Goal: Task Accomplishment & Management: Complete application form

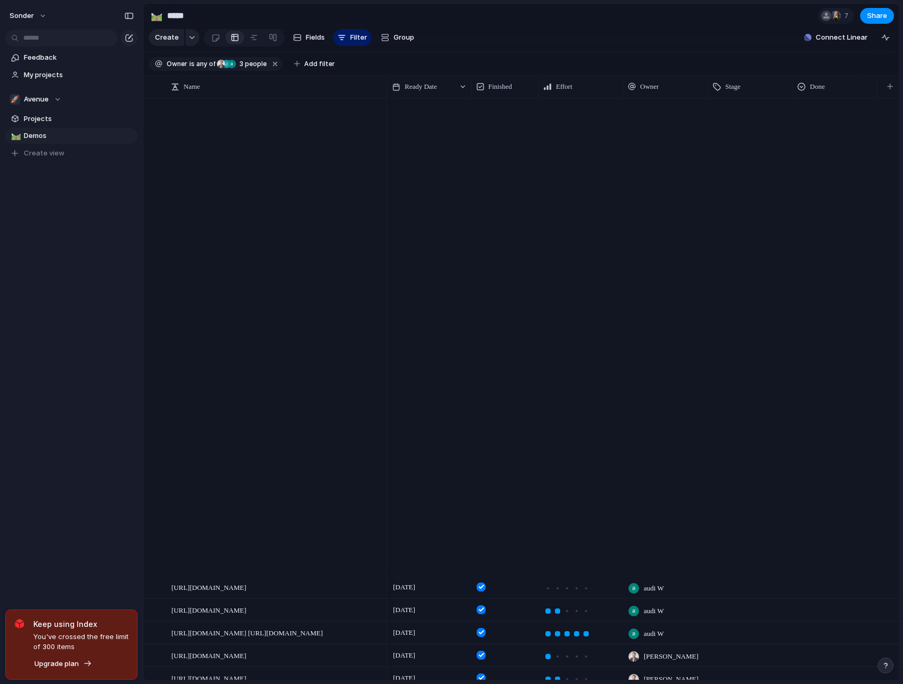
scroll to position [1438, 0]
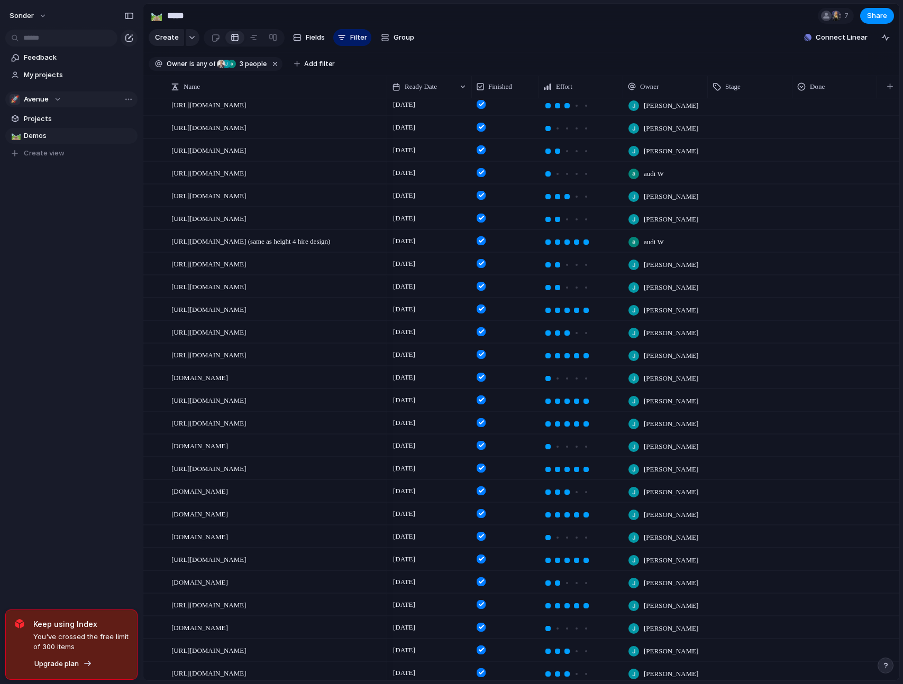
click at [60, 101] on div "🚀 Avenue" at bounding box center [36, 99] width 52 height 11
click at [53, 214] on li "💅 [PERSON_NAME]" at bounding box center [72, 214] width 120 height 18
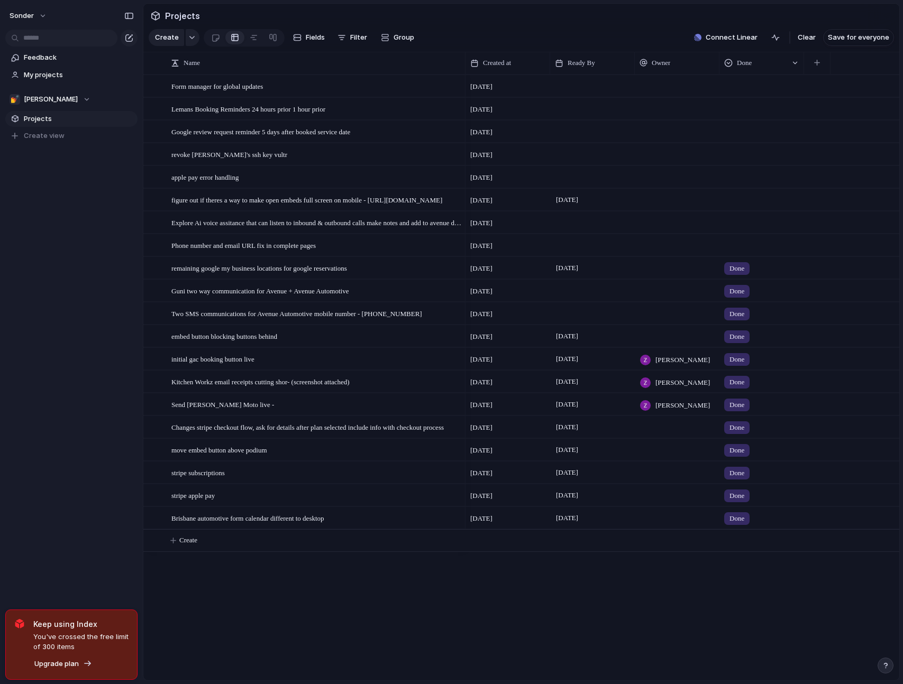
click at [443, 593] on div "Form manager for global updates Lemans Booking Reminders 24 hours prior 1 hour …" at bounding box center [521, 378] width 756 height 606
click at [361, 612] on div "Form manager for global updates Lemans Booking Reminders 24 hours prior 1 hour …" at bounding box center [521, 378] width 756 height 606
click at [218, 615] on div "Form manager for global updates Lemans Booking Reminders 24 hours prior 1 hour …" at bounding box center [521, 378] width 756 height 606
click at [191, 603] on div "Form manager for global updates Lemans Booking Reminders 24 hours prior 1 hour …" at bounding box center [521, 378] width 756 height 606
click at [196, 546] on span "Create" at bounding box center [188, 540] width 18 height 11
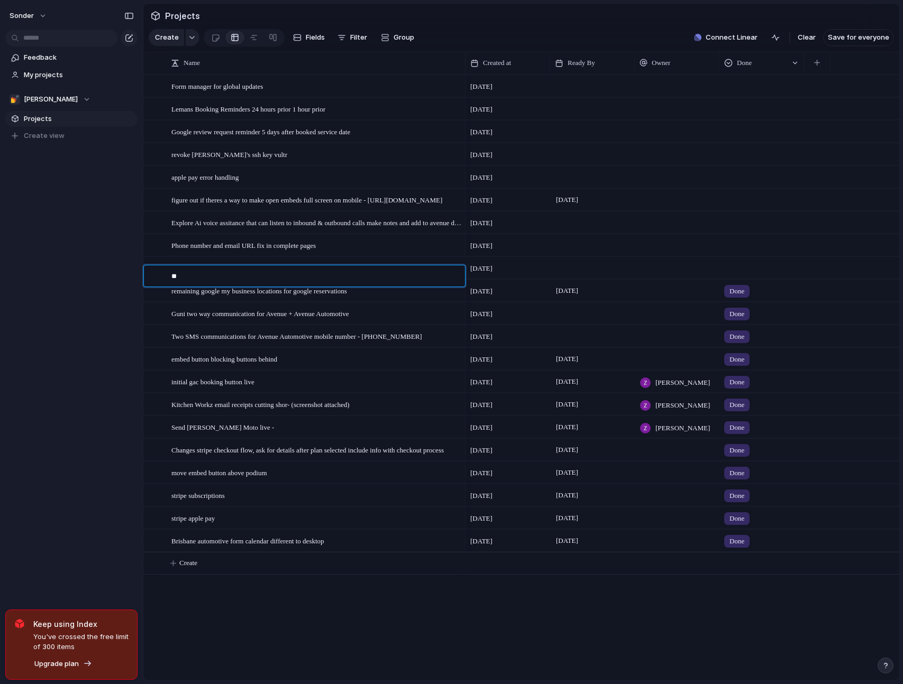
type textarea "*"
type textarea "**********"
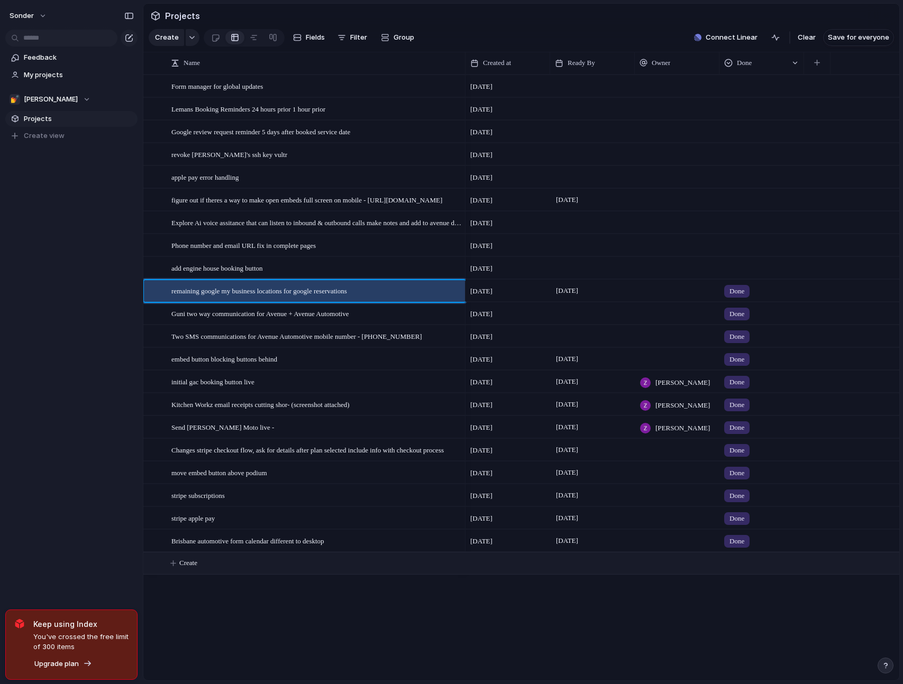
click at [196, 568] on span "Create" at bounding box center [188, 563] width 18 height 11
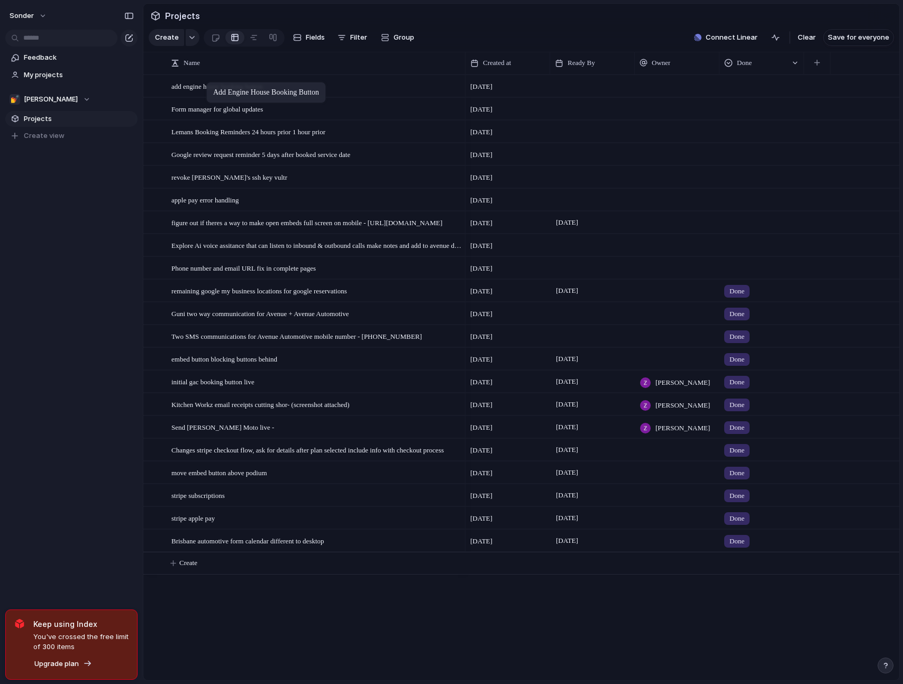
drag, startPoint x: 244, startPoint y: 280, endPoint x: 212, endPoint y: 84, distance: 198.8
click at [210, 571] on button "Create" at bounding box center [535, 564] width 762 height 22
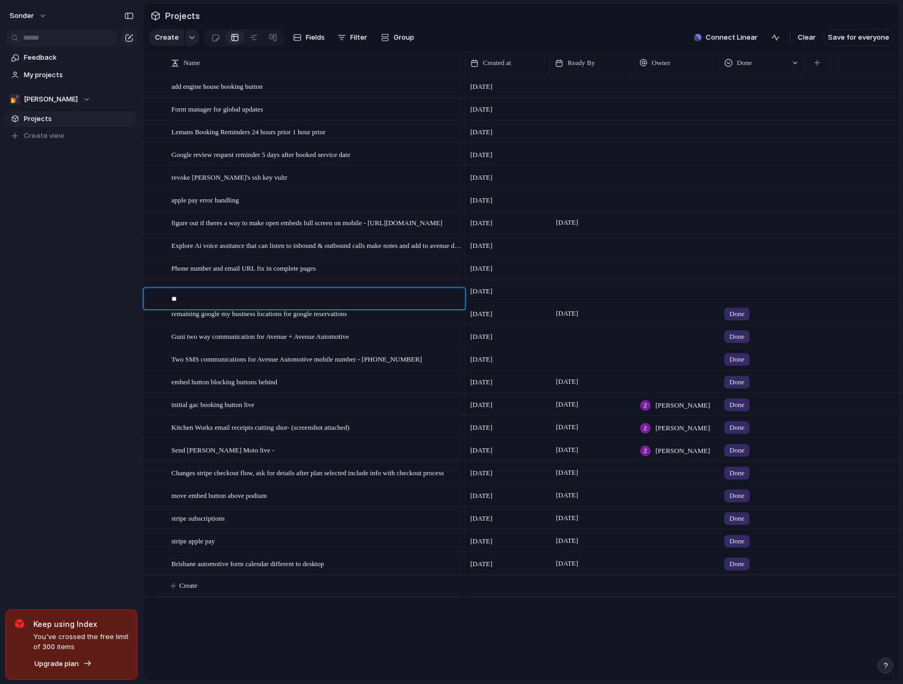
type textarea "*"
type textarea "**********"
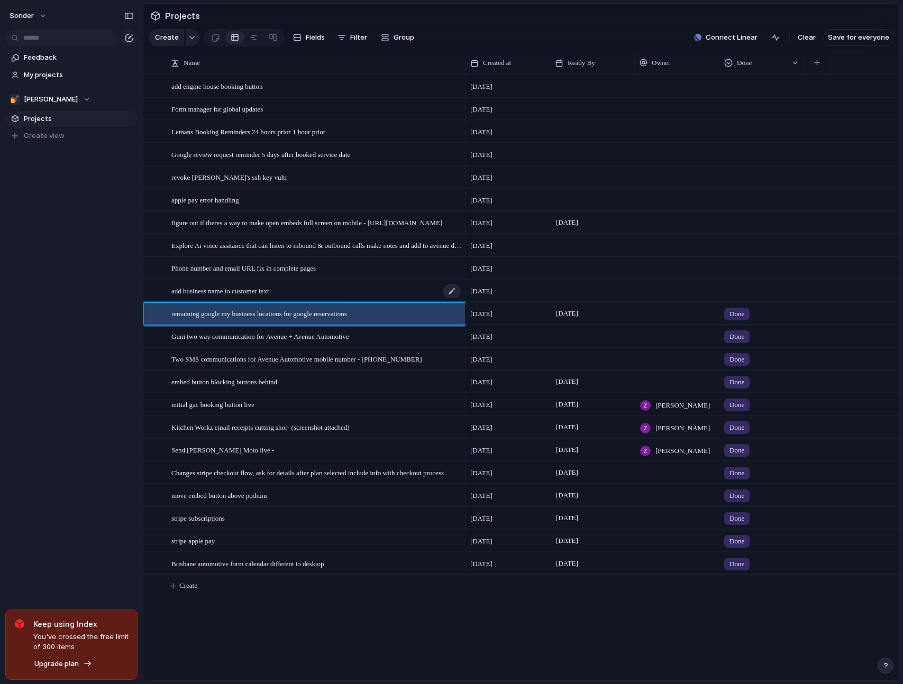
click at [340, 297] on div "add business name to customer text" at bounding box center [316, 291] width 290 height 22
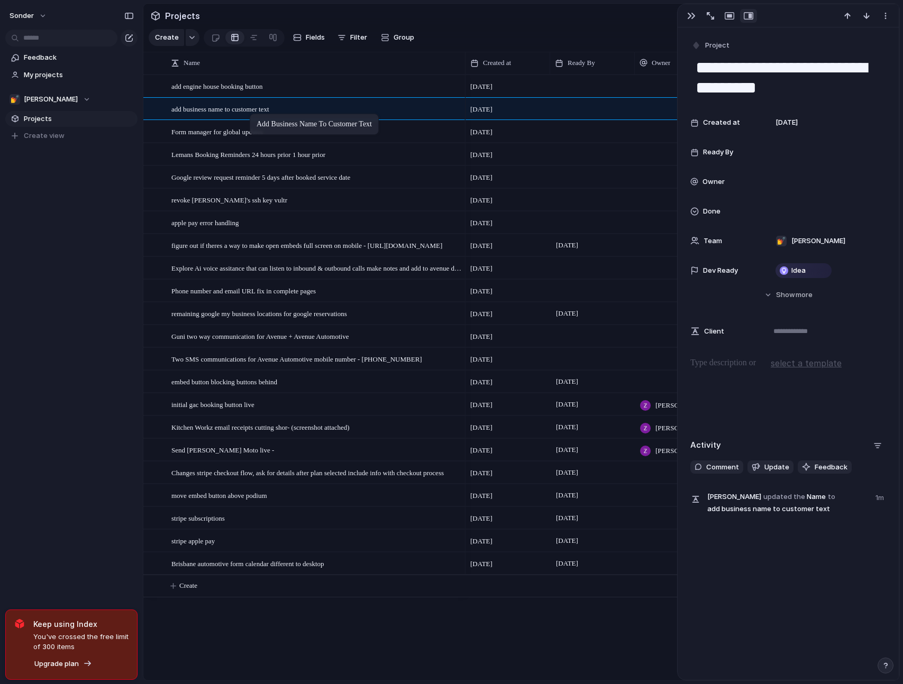
drag, startPoint x: 249, startPoint y: 302, endPoint x: 255, endPoint y: 116, distance: 186.8
click at [548, 26] on section "Projects" at bounding box center [521, 16] width 756 height 24
click at [316, 97] on div "add engine house booking button" at bounding box center [316, 87] width 290 height 22
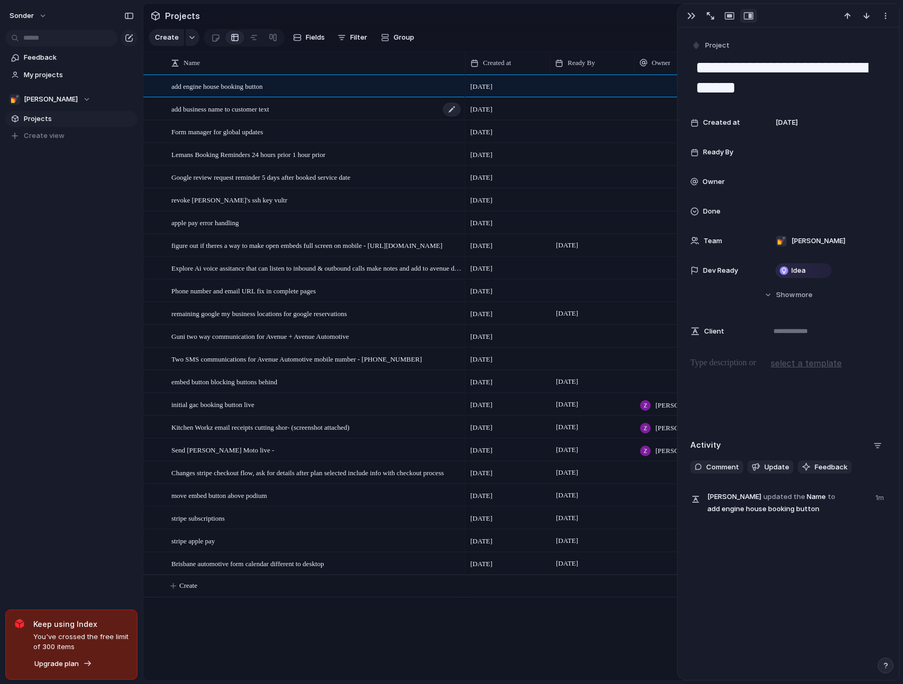
click at [314, 113] on div "add business name to customer text" at bounding box center [316, 109] width 290 height 22
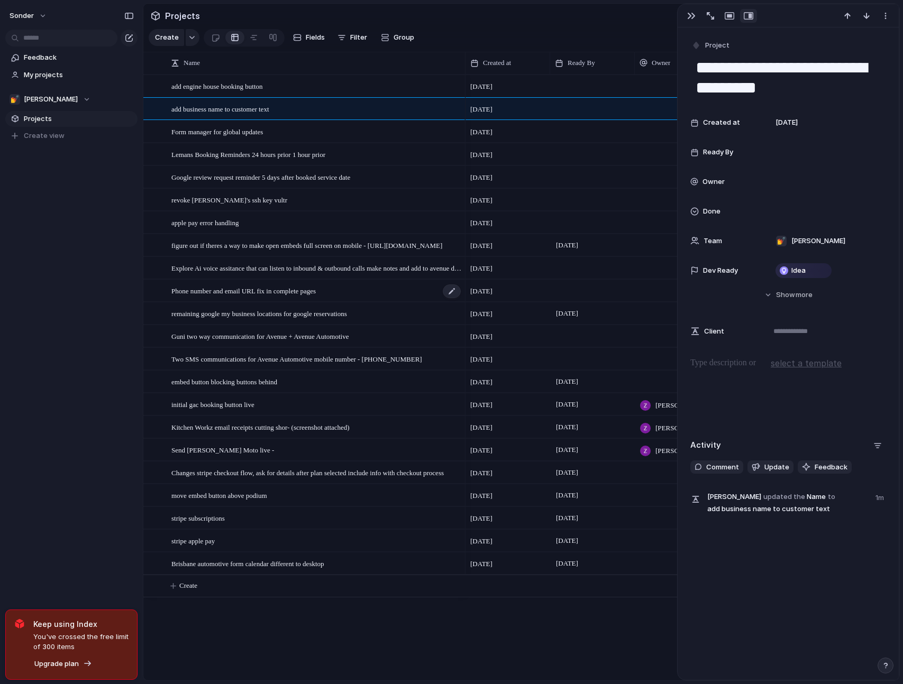
click at [381, 301] on div "Phone number and email URL fix in complete pages" at bounding box center [316, 291] width 290 height 22
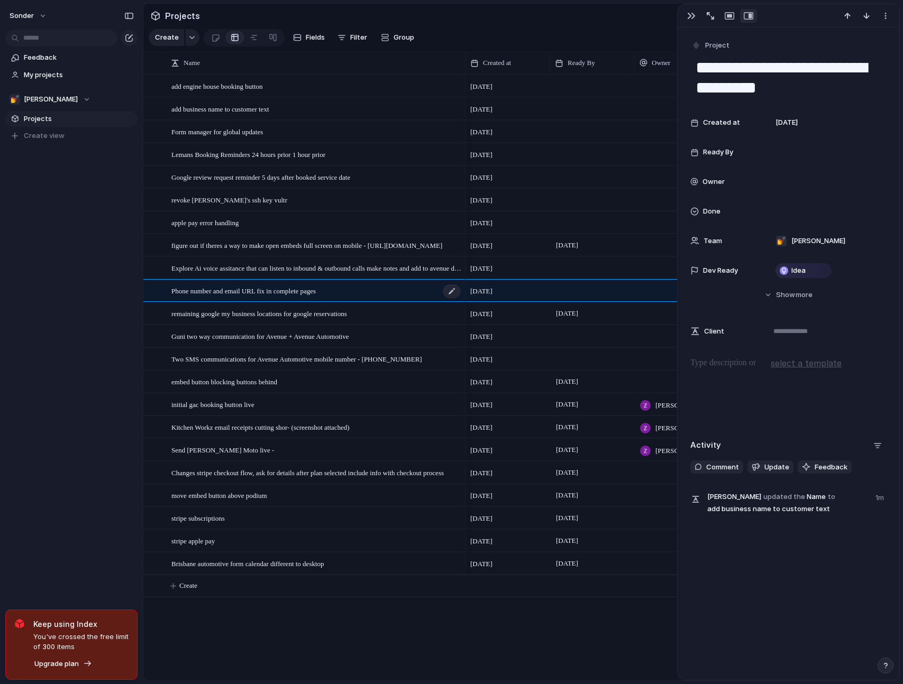
type textarea "**********"
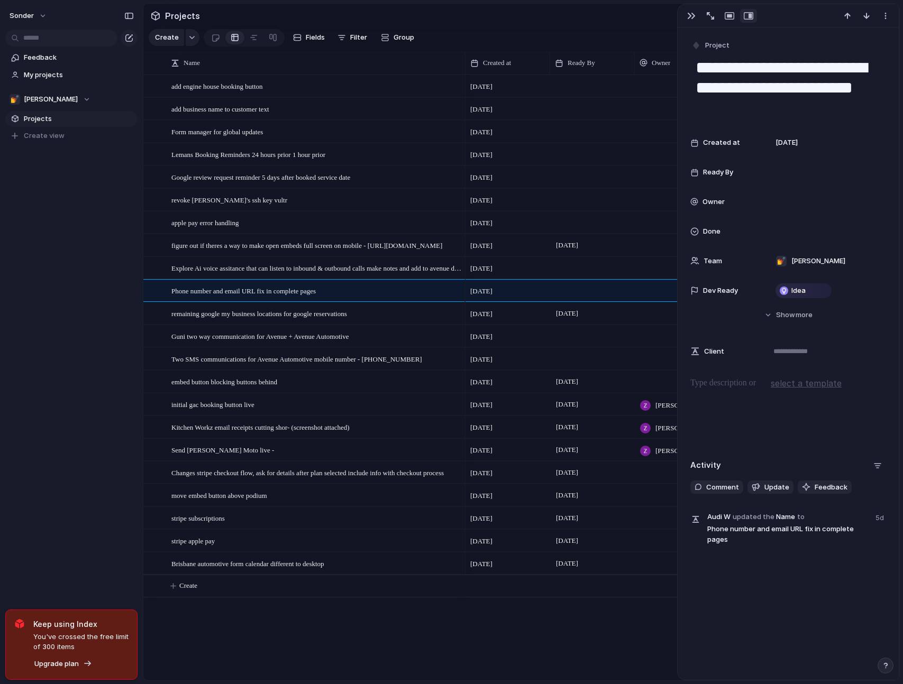
click at [93, 287] on div "sonder Feedback My projects 💅 [PERSON_NAME] Projects To pick up a draggable ite…" at bounding box center [71, 342] width 143 height 684
click at [621, 22] on section "Projects" at bounding box center [521, 16] width 756 height 24
click at [694, 19] on div "button" at bounding box center [691, 16] width 8 height 8
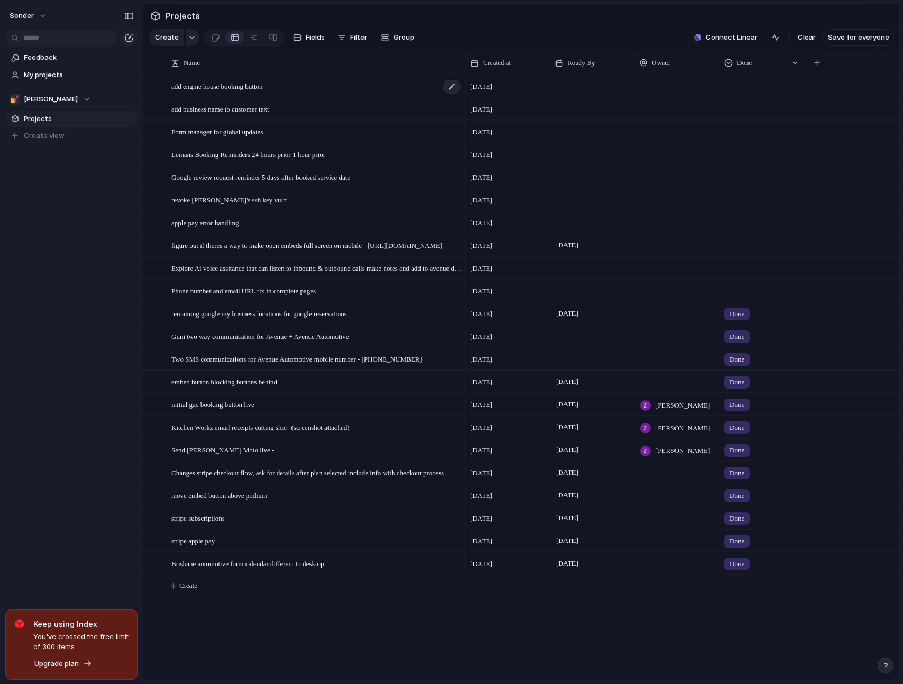
click at [342, 93] on div "add engine house booking button" at bounding box center [316, 87] width 290 height 22
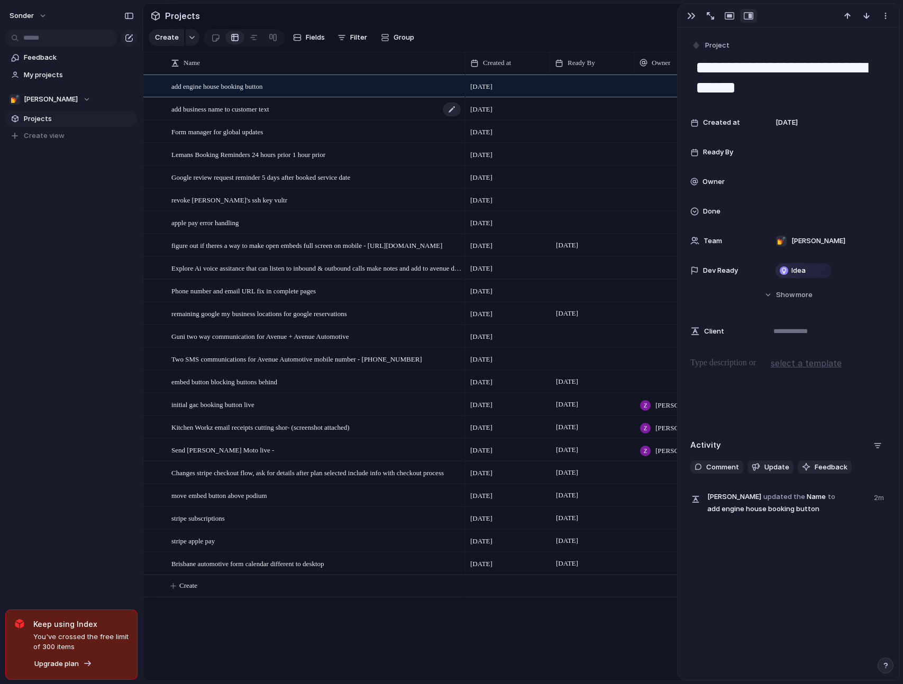
click at [336, 117] on div "add business name to customer text" at bounding box center [316, 109] width 290 height 22
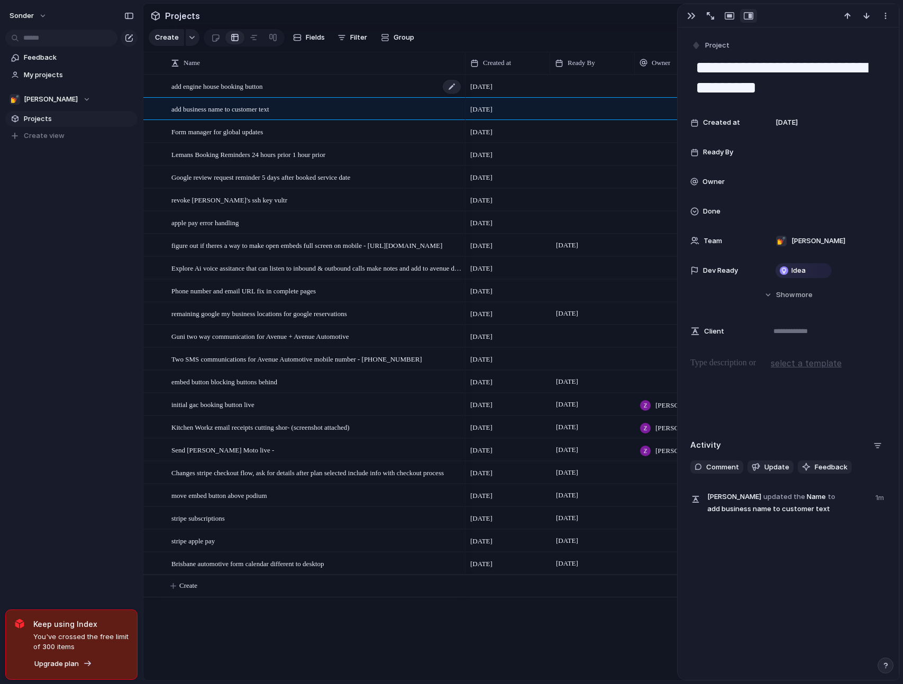
click at [337, 97] on div "add engine house booking button" at bounding box center [316, 87] width 290 height 22
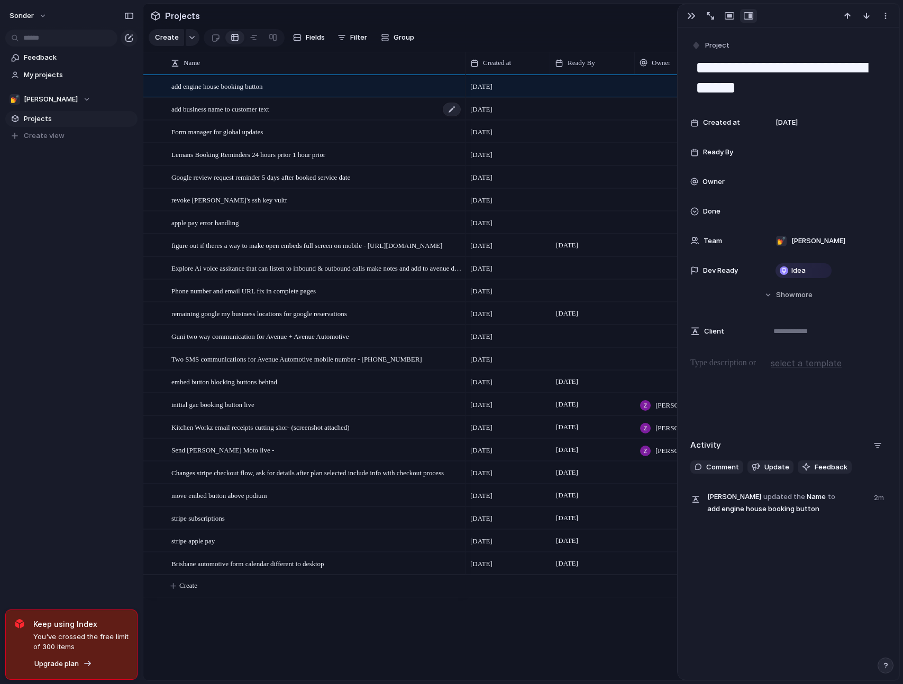
click at [333, 120] on div "add business name to customer text" at bounding box center [316, 109] width 290 height 22
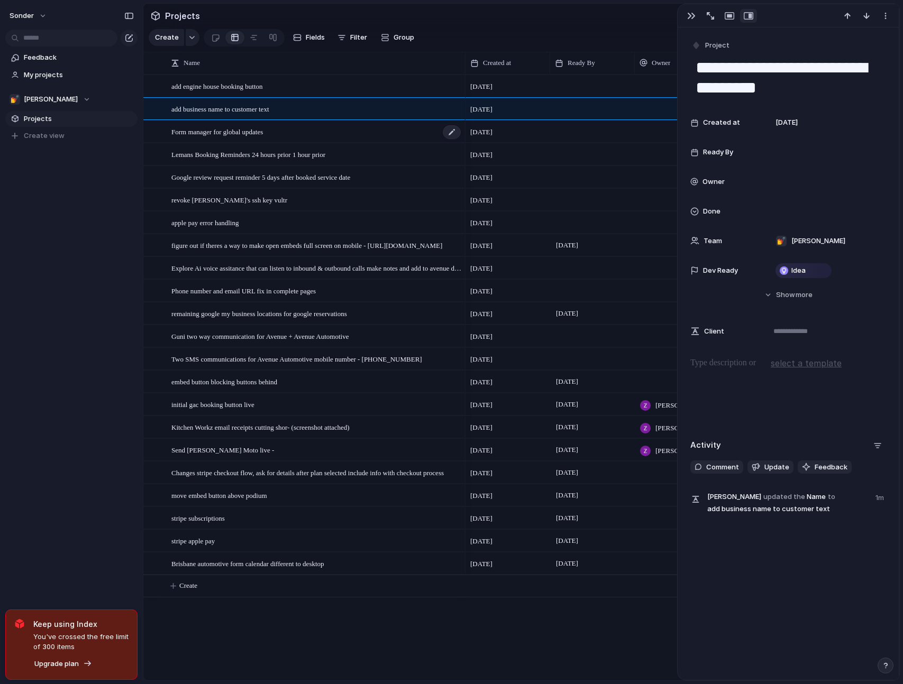
click at [329, 142] on div "Form manager for global updates" at bounding box center [316, 132] width 290 height 22
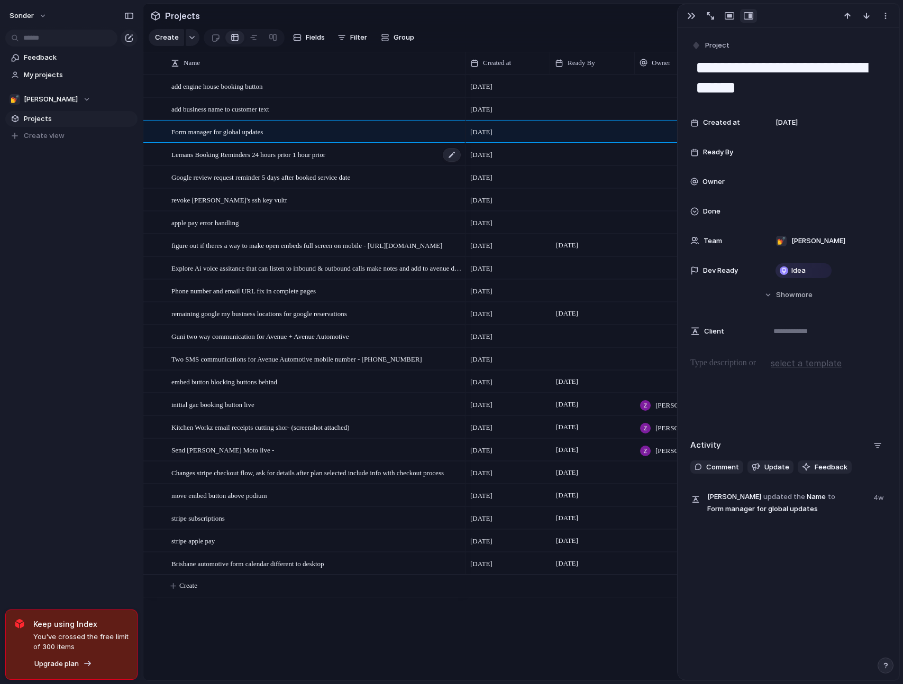
click at [325, 160] on span "Lemans Booking Reminders 24 hours prior 1 hour prior" at bounding box center [248, 154] width 154 height 12
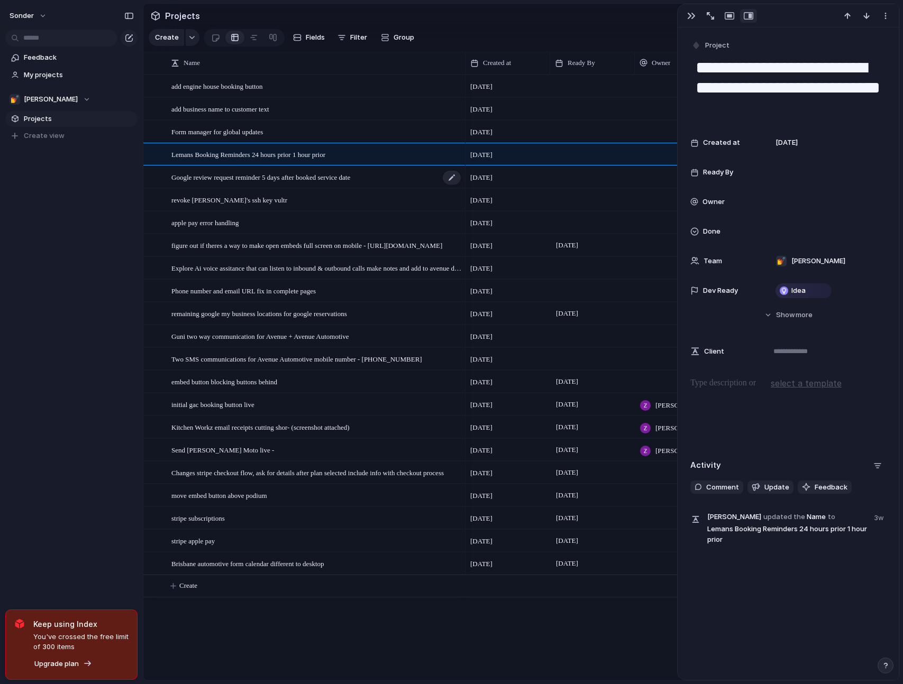
click at [396, 188] on div "Google review request reminder 5 days after booked service date" at bounding box center [316, 178] width 290 height 22
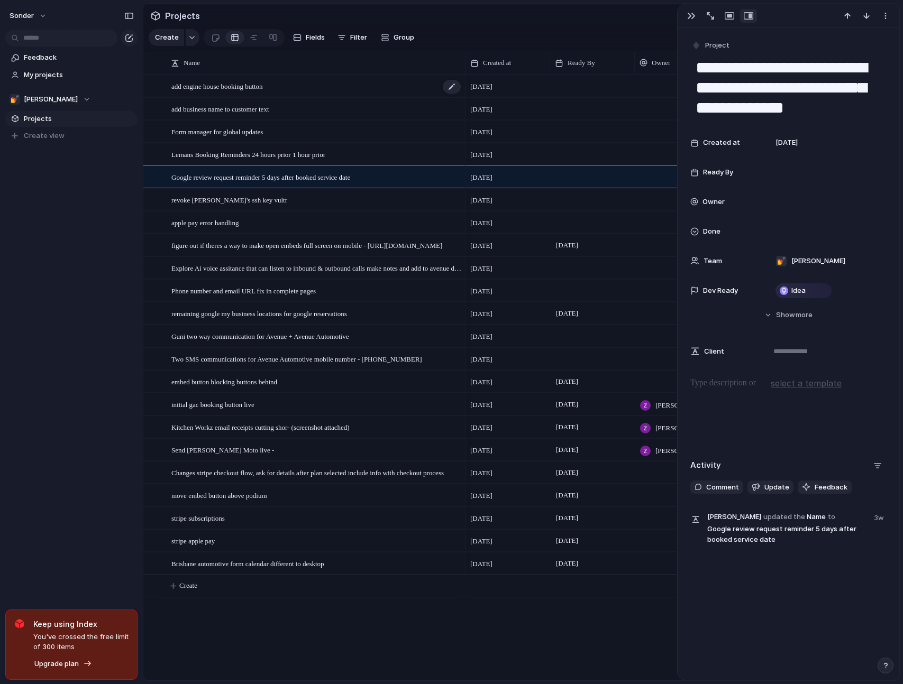
click at [410, 97] on div "add engine house booking button" at bounding box center [316, 87] width 290 height 22
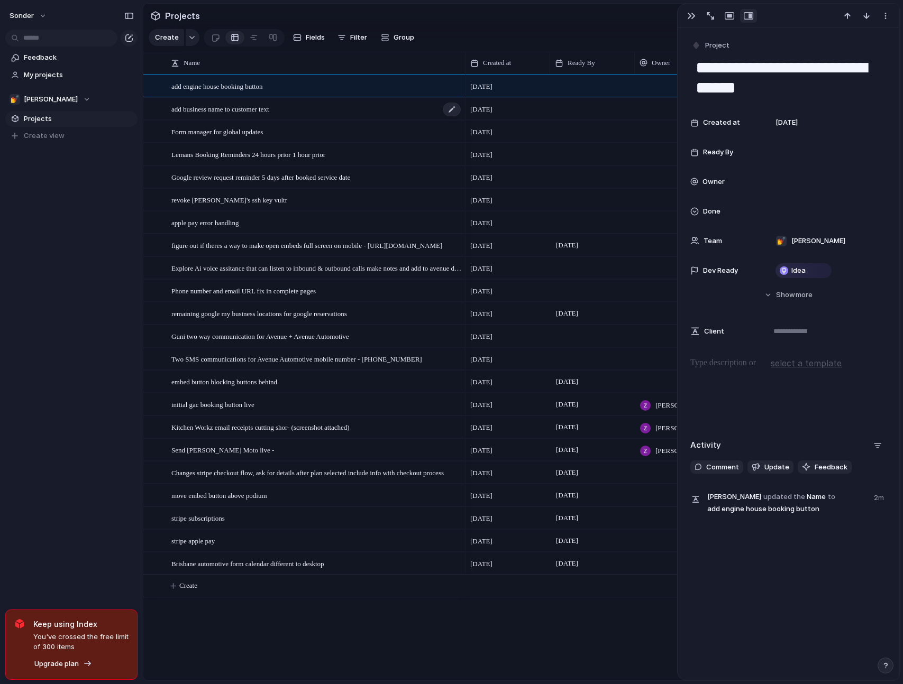
click at [409, 117] on div "add business name to customer text" at bounding box center [316, 109] width 290 height 22
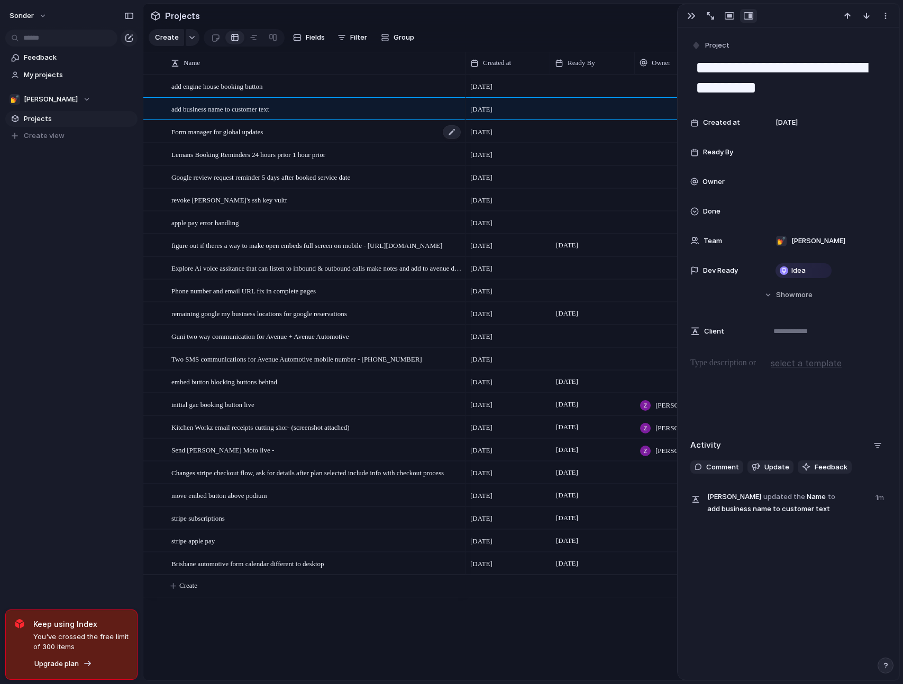
click at [413, 140] on div "Form manager for global updates" at bounding box center [316, 132] width 290 height 22
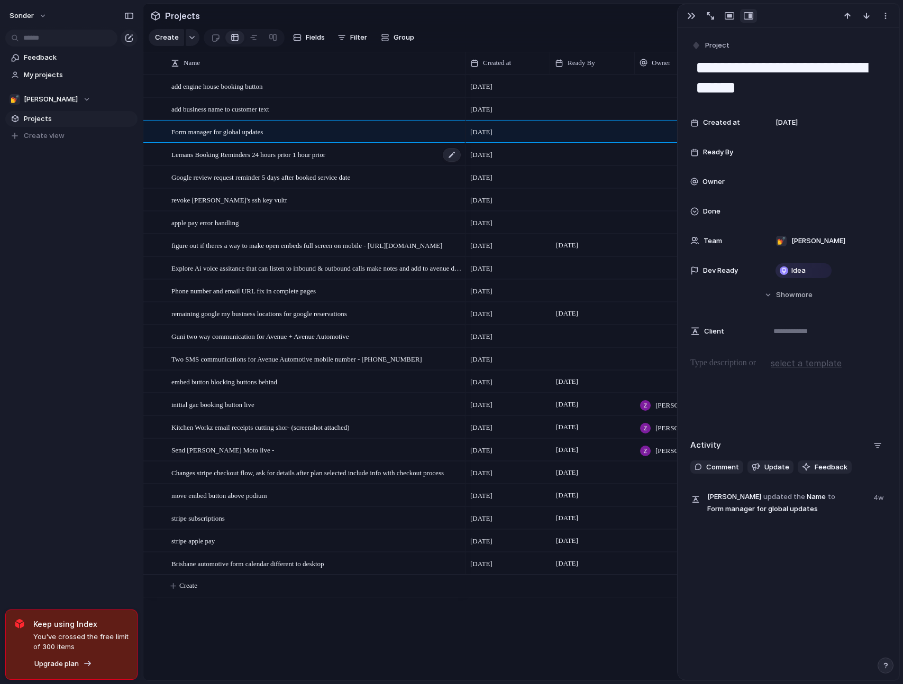
click at [412, 154] on div "Lemans Booking Reminders 24 hours prior 1 hour prior" at bounding box center [316, 155] width 290 height 22
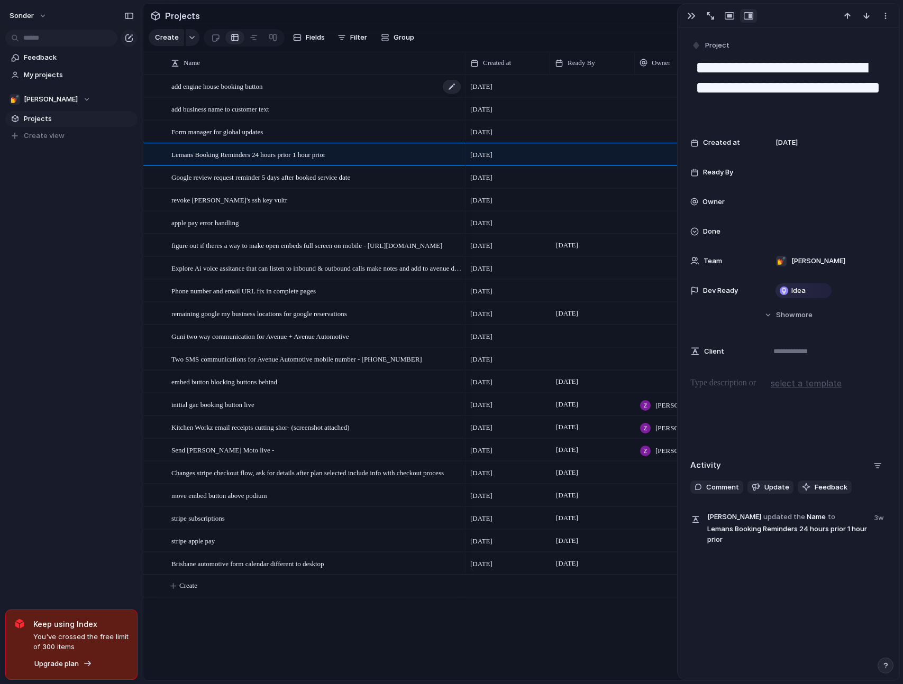
click at [415, 97] on div "add engine house booking button" at bounding box center [316, 87] width 290 height 22
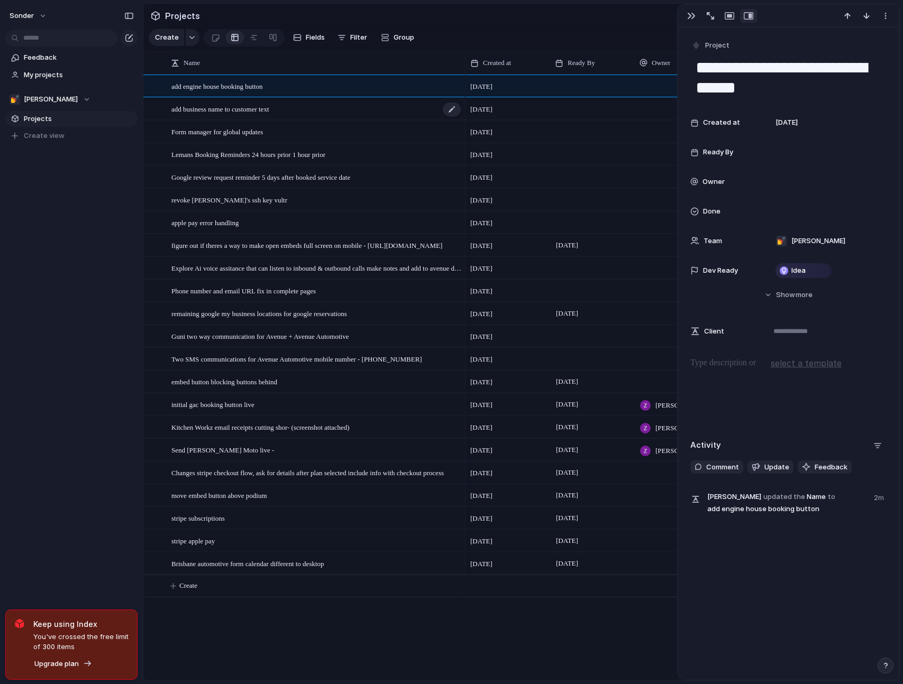
click at [410, 120] on div "add business name to customer text" at bounding box center [316, 109] width 290 height 22
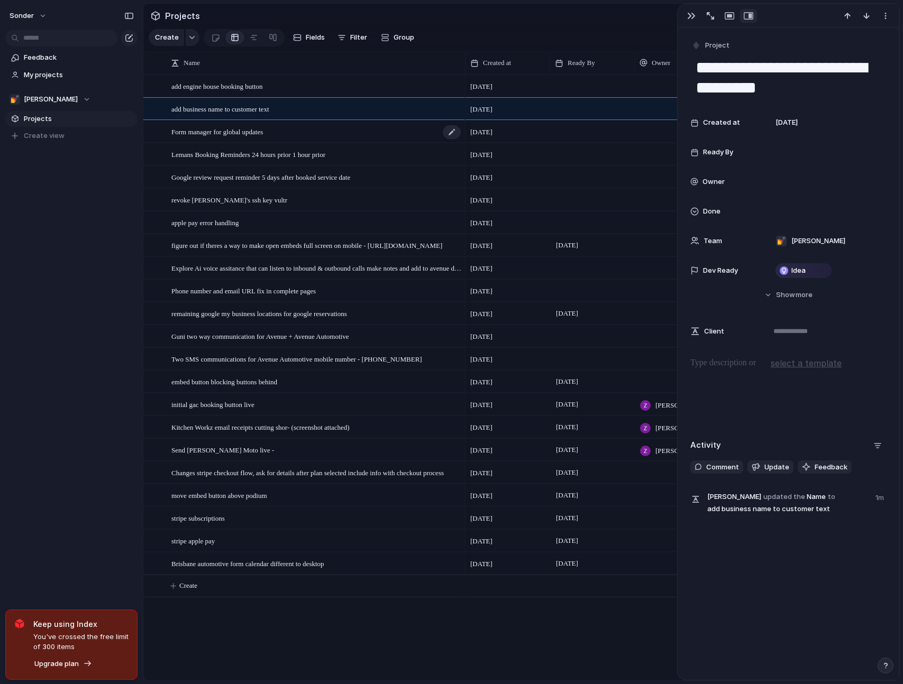
click at [408, 141] on div "Form manager for global updates" at bounding box center [316, 132] width 290 height 22
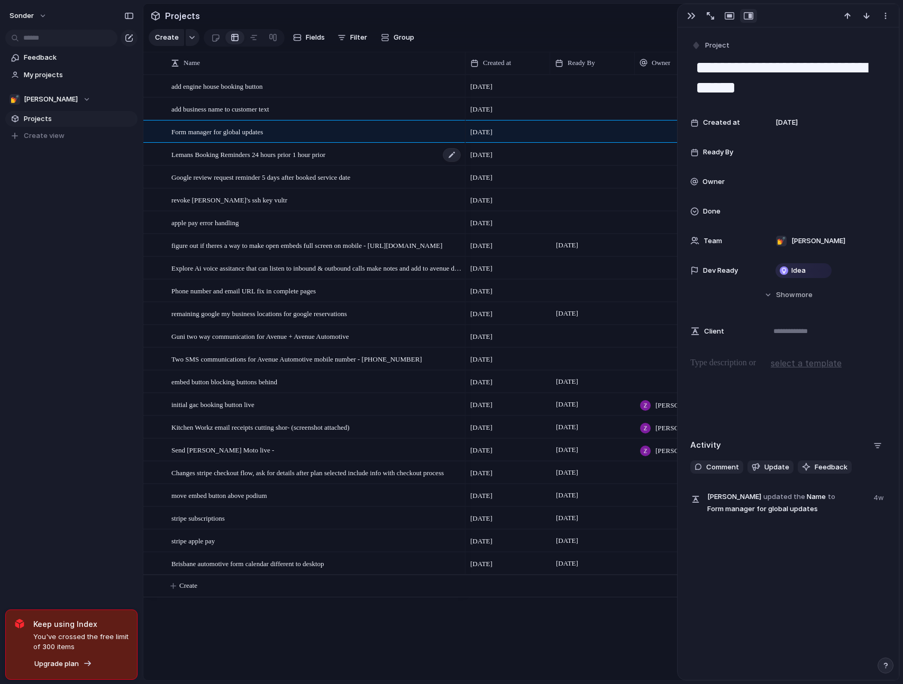
click at [410, 162] on div "Lemans Booking Reminders 24 hours prior 1 hour prior" at bounding box center [316, 155] width 290 height 22
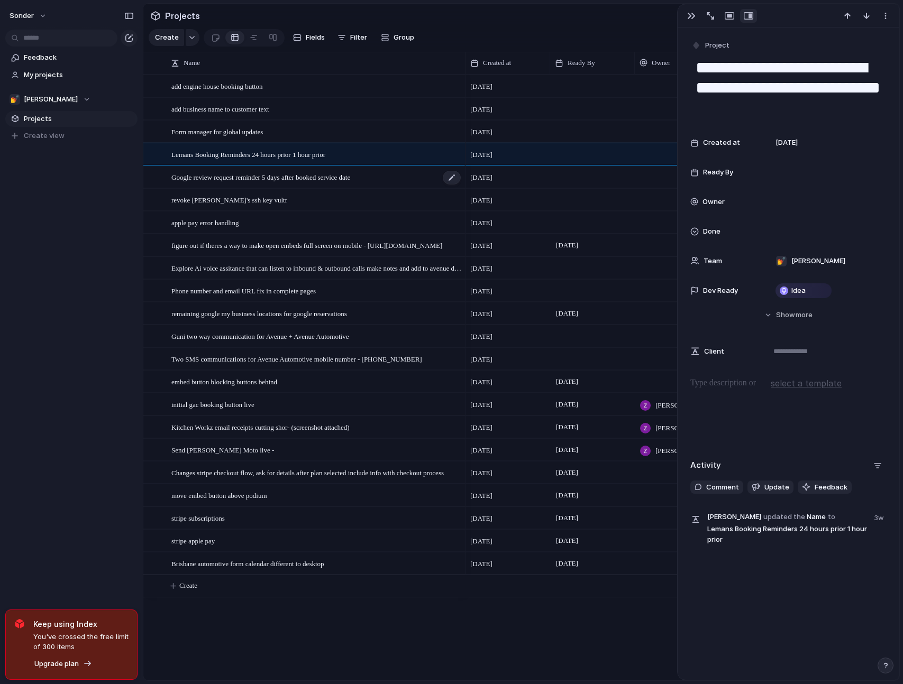
click at [408, 182] on div "Google review request reminder 5 days after booked service date" at bounding box center [316, 178] width 290 height 22
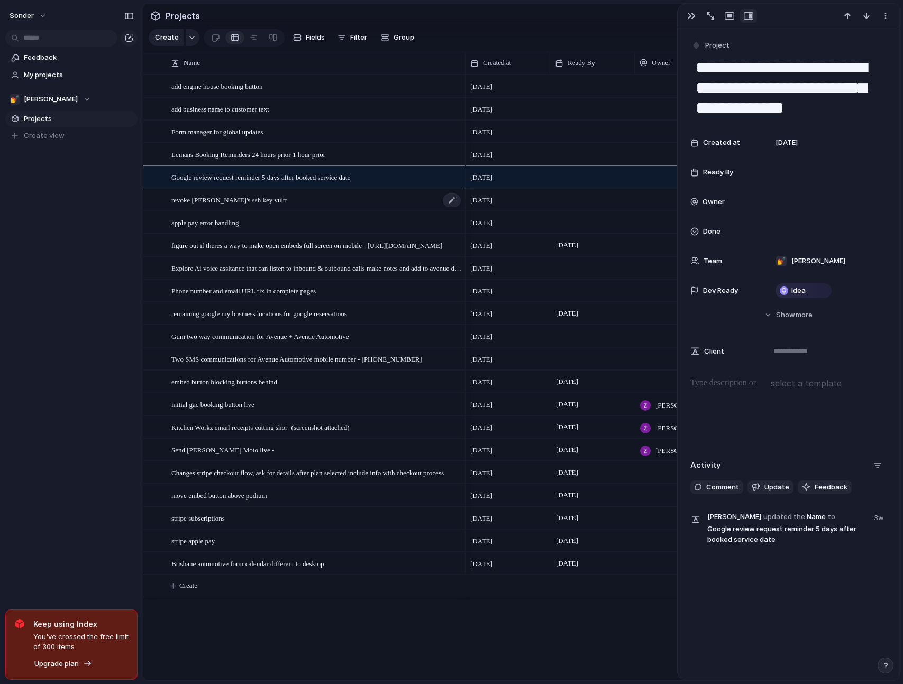
click at [410, 209] on div "revoke [PERSON_NAME]'s ssh key vultr" at bounding box center [316, 200] width 290 height 22
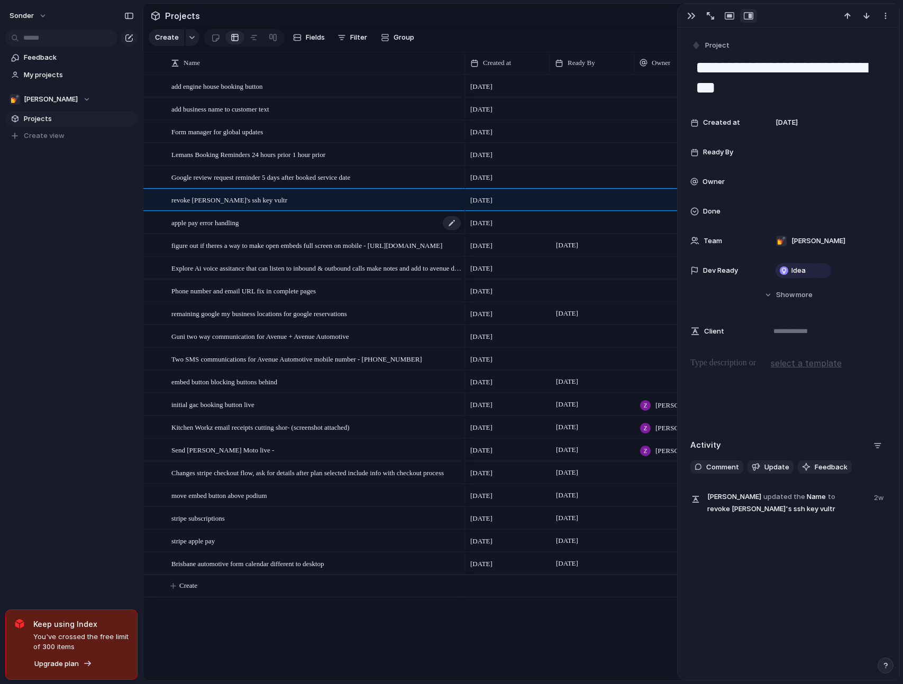
click at [409, 234] on div "apple pay error handling" at bounding box center [316, 223] width 290 height 22
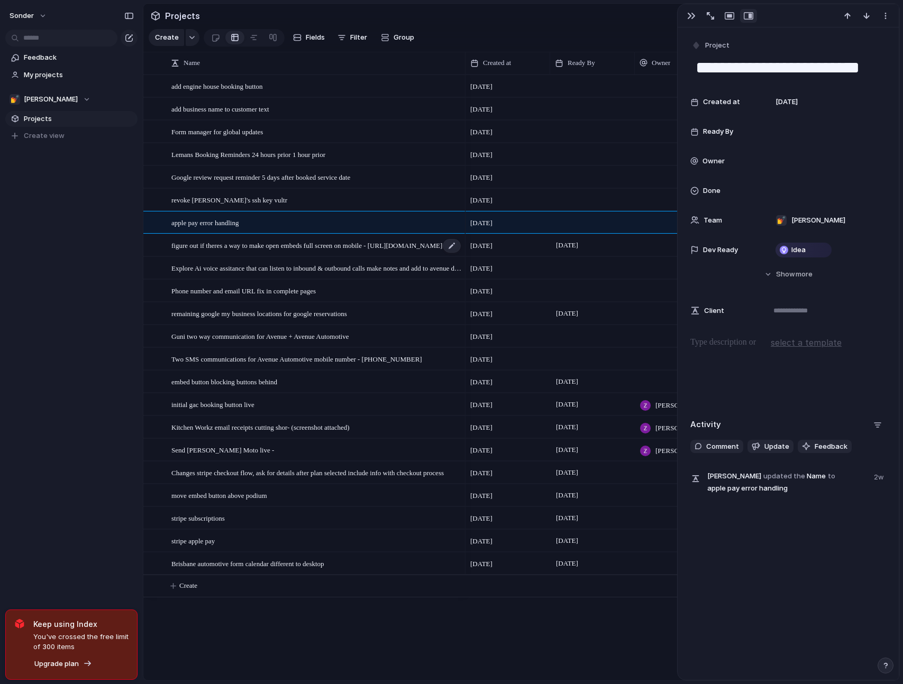
click at [407, 251] on span "figure out if theres a way to make open embeds full screen on mobile - [URL][DO…" at bounding box center [306, 245] width 271 height 12
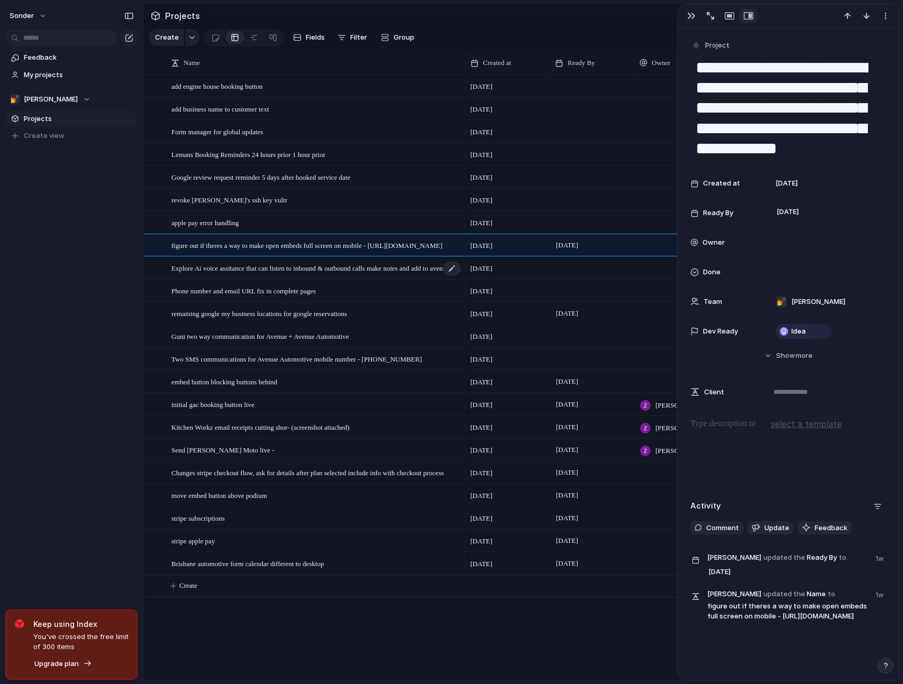
click at [412, 279] on div "Explore Ai voice assitance that can listen to inbound & outbound calls make not…" at bounding box center [316, 269] width 290 height 22
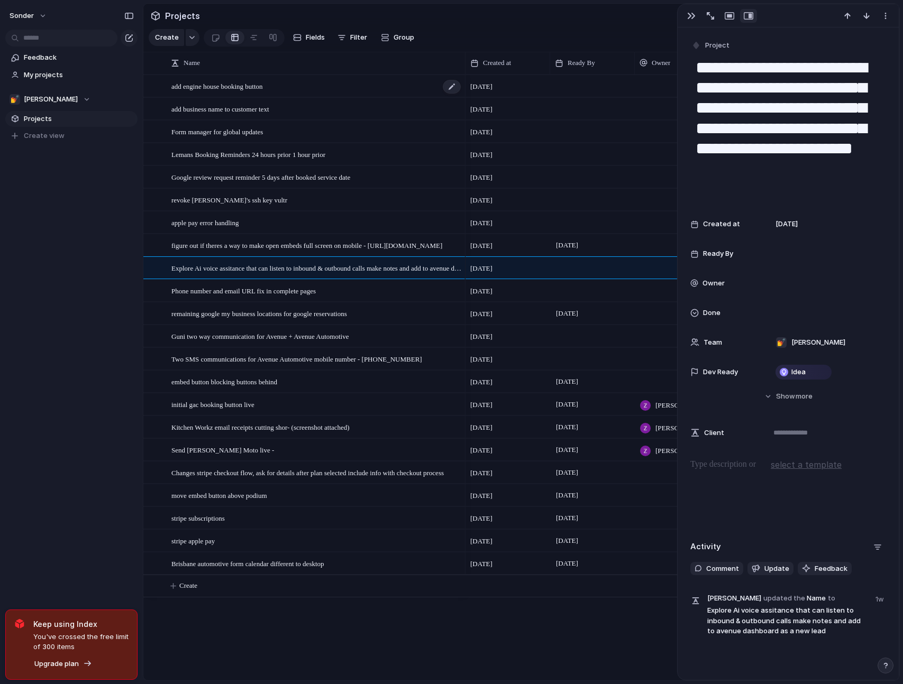
click at [331, 96] on div "add engine house booking button" at bounding box center [316, 87] width 290 height 22
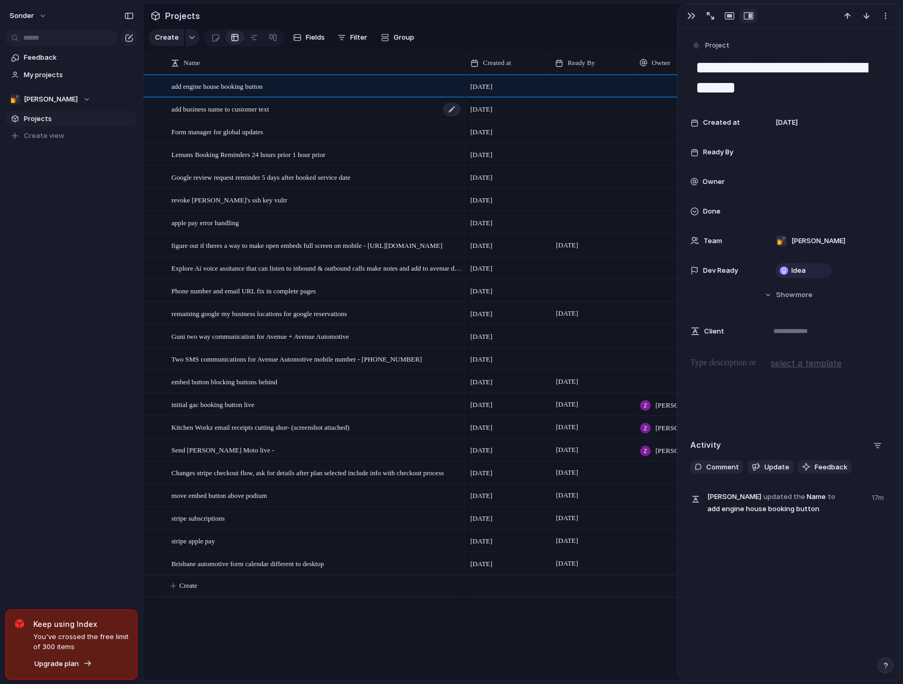
click at [331, 115] on div "add business name to customer text" at bounding box center [316, 109] width 290 height 22
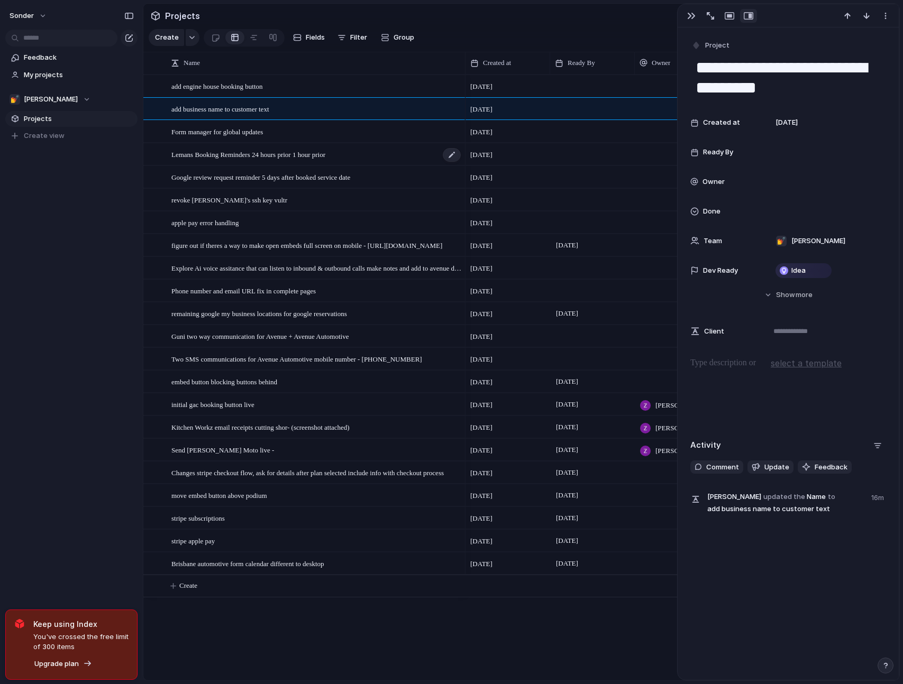
click at [352, 151] on div "Lemans Booking Reminders 24 hours prior 1 hour prior" at bounding box center [316, 155] width 290 height 22
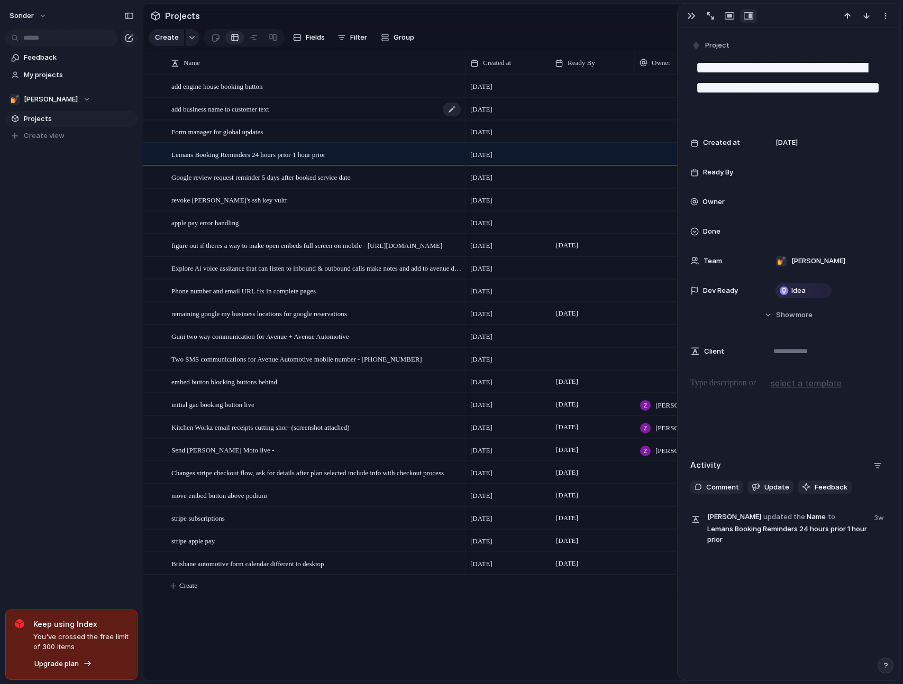
click at [377, 120] on div "add business name to customer text" at bounding box center [316, 109] width 290 height 22
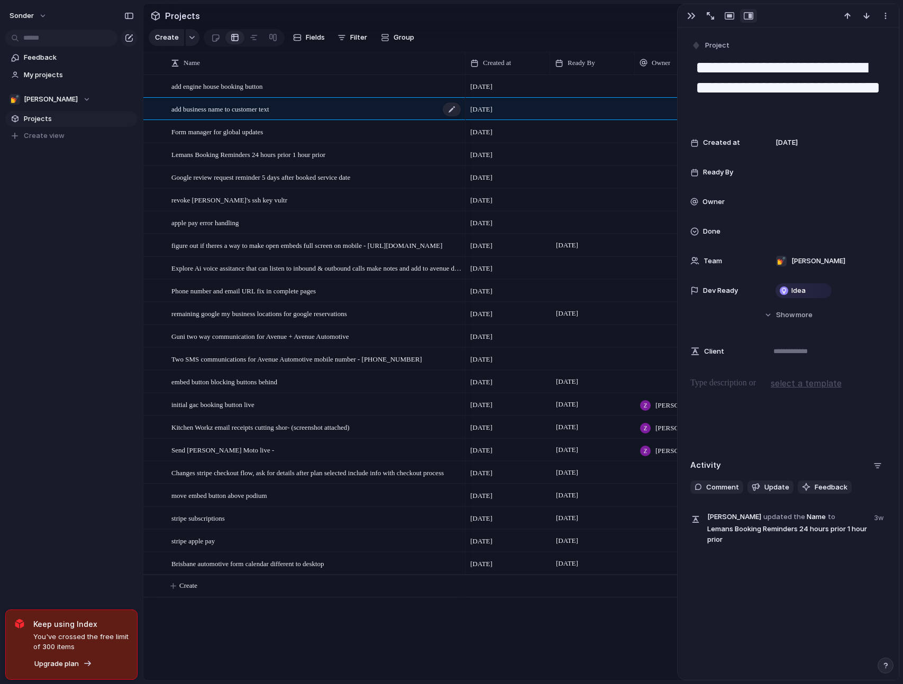
type textarea "**********"
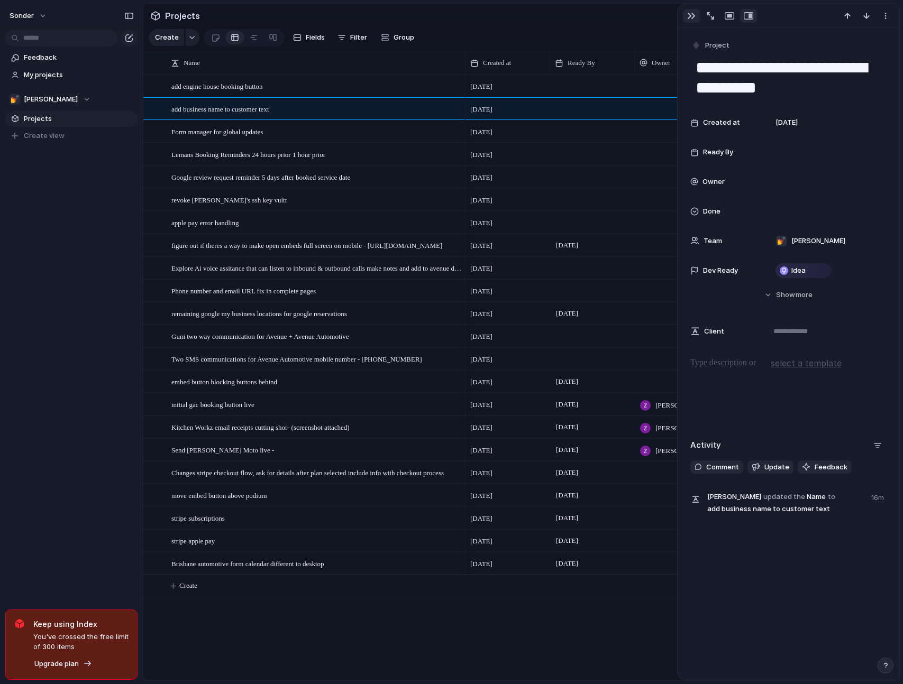
click at [694, 20] on button "button" at bounding box center [691, 16] width 17 height 14
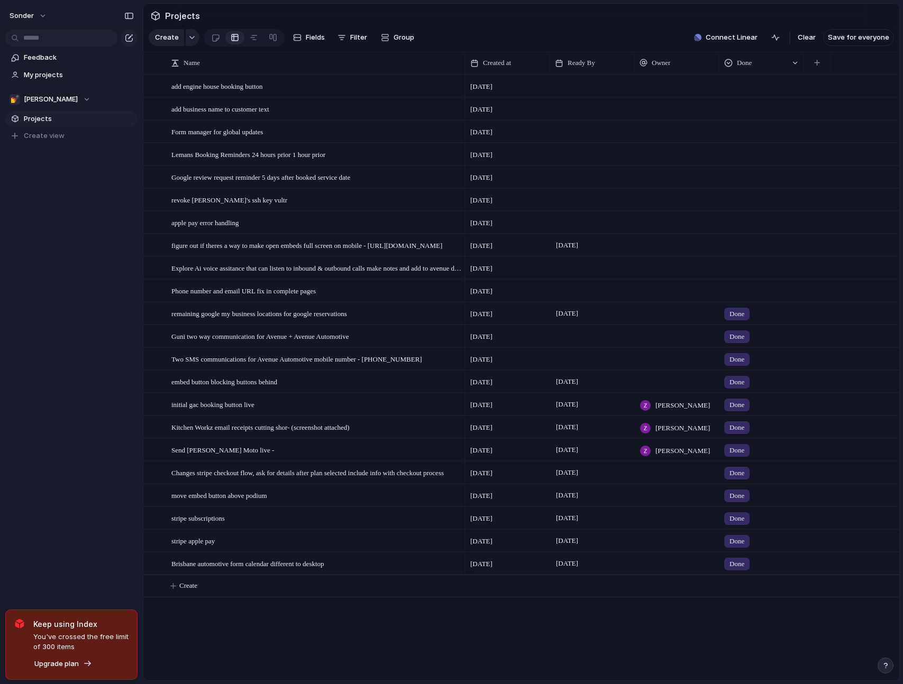
click at [621, 104] on div at bounding box center [593, 101] width 84 height 6
click at [767, 93] on div at bounding box center [762, 84] width 84 height 17
click at [764, 155] on li "Done" at bounding box center [765, 157] width 86 height 18
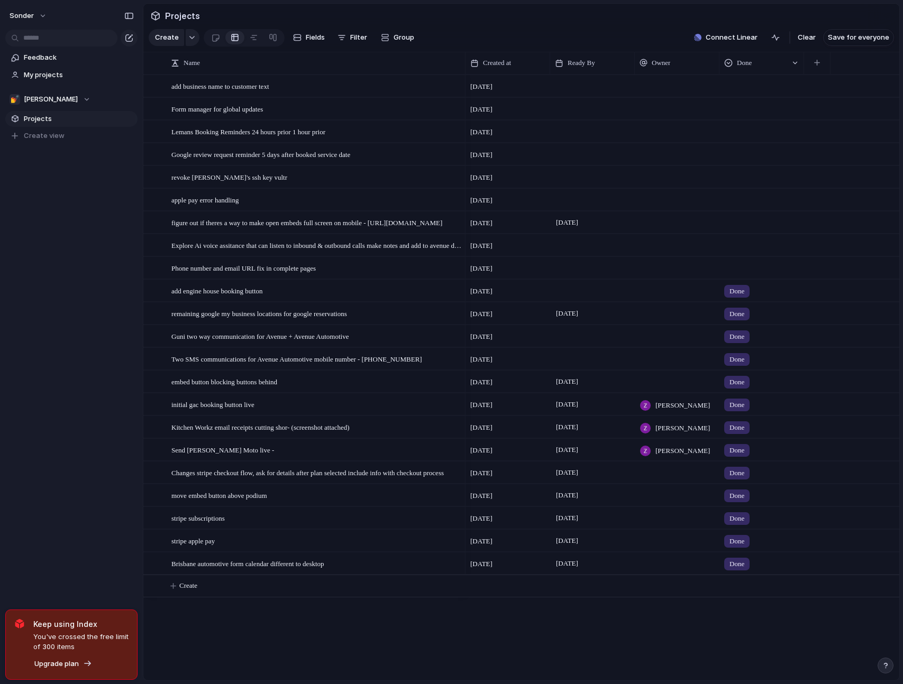
click at [757, 91] on div at bounding box center [762, 84] width 84 height 17
click at [761, 153] on li "Done" at bounding box center [765, 157] width 86 height 18
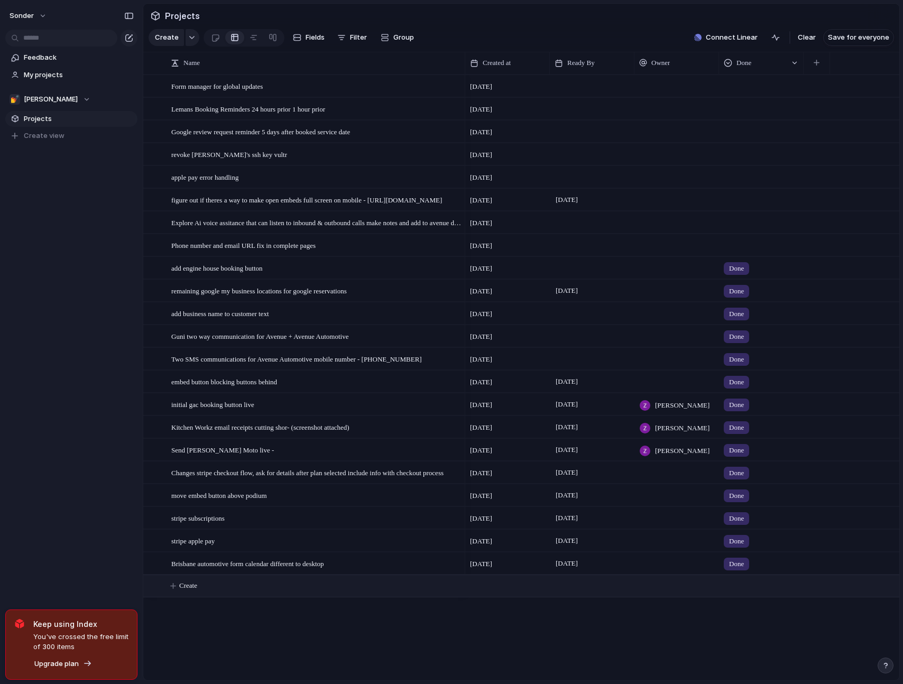
click at [184, 591] on span "Create" at bounding box center [188, 586] width 18 height 11
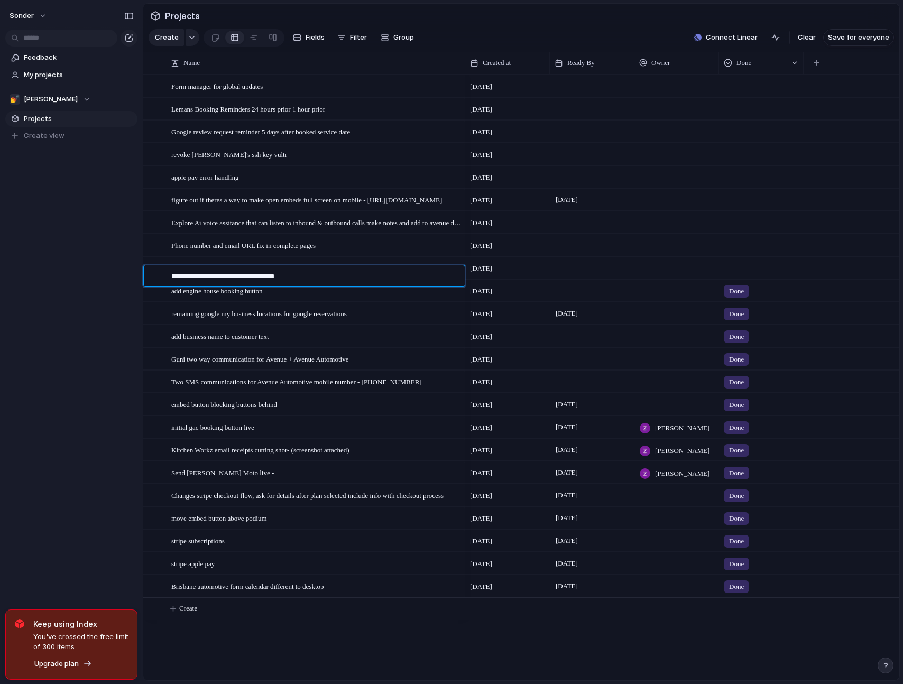
type textarea "**********"
click at [741, 275] on div at bounding box center [762, 266] width 84 height 17
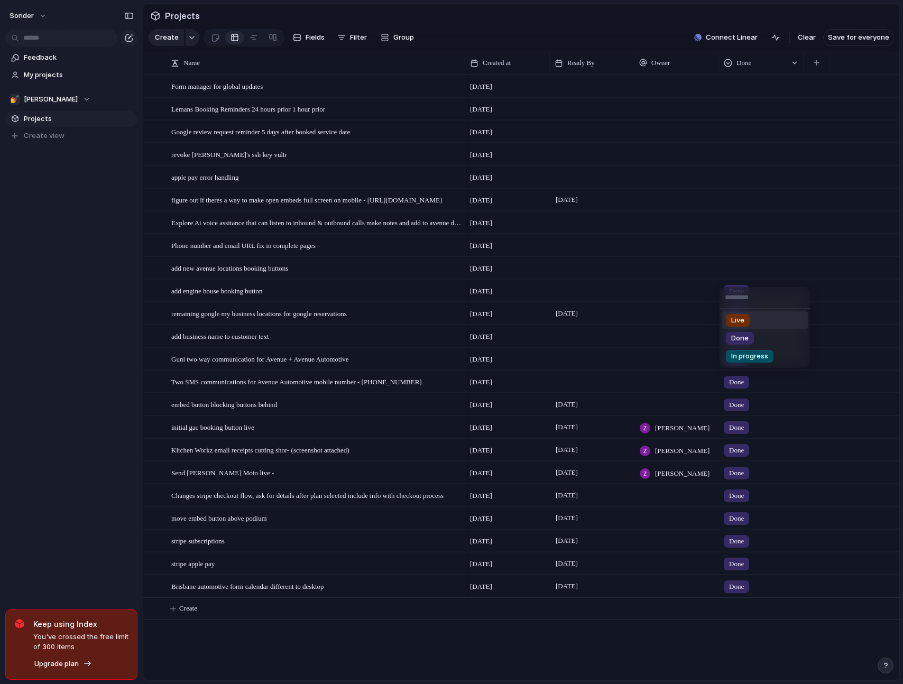
click at [745, 277] on div "Live Done In progress" at bounding box center [451, 342] width 903 height 684
click at [745, 275] on div at bounding box center [762, 266] width 84 height 17
click at [753, 332] on div "Done" at bounding box center [740, 338] width 28 height 13
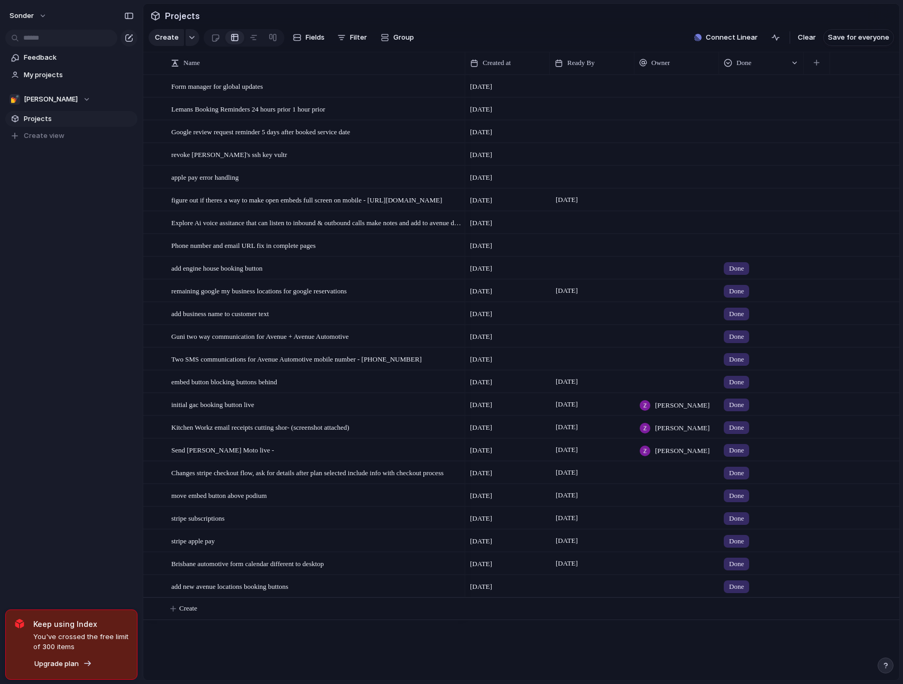
click at [584, 15] on section "Projects" at bounding box center [521, 16] width 756 height 24
click at [567, 48] on section "Create Fields Filter Group Zoom Collapse Connect Linear Clear Save for everyone" at bounding box center [521, 39] width 756 height 25
click at [157, 240] on div at bounding box center [153, 226] width 19 height 29
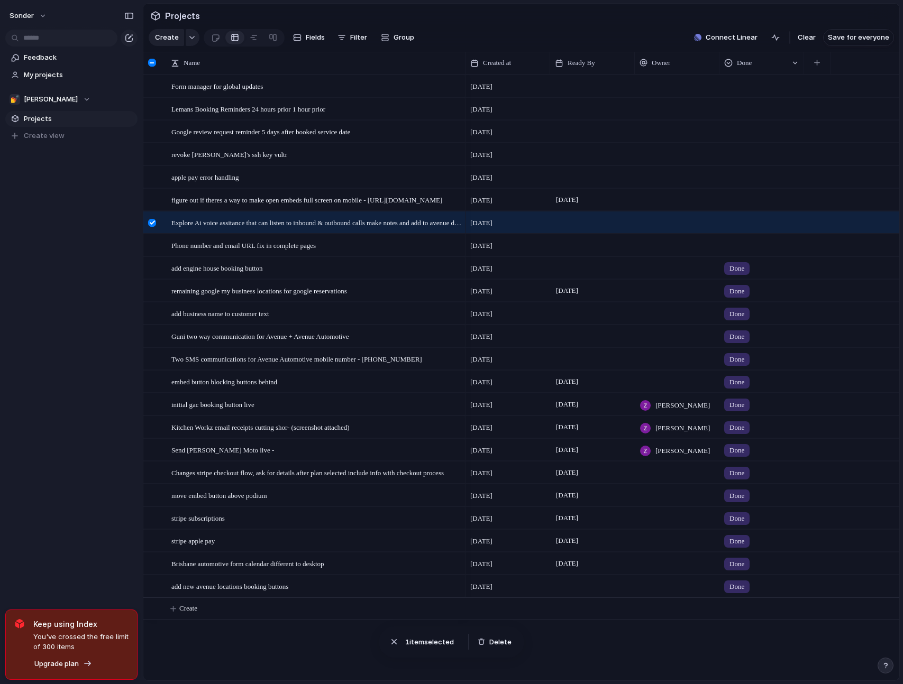
click at [154, 234] on div at bounding box center [153, 226] width 19 height 29
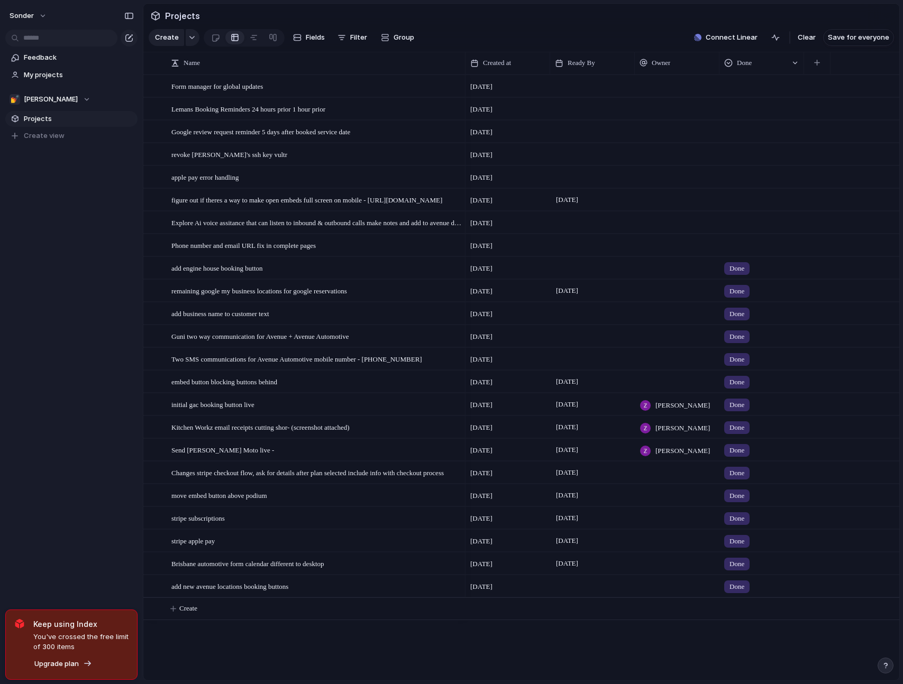
click at [272, 651] on div "Form manager for global updates Lemans Booking Reminders 24 hours prior 1 hour …" at bounding box center [521, 378] width 756 height 606
